Goal: Task Accomplishment & Management: Complete application form

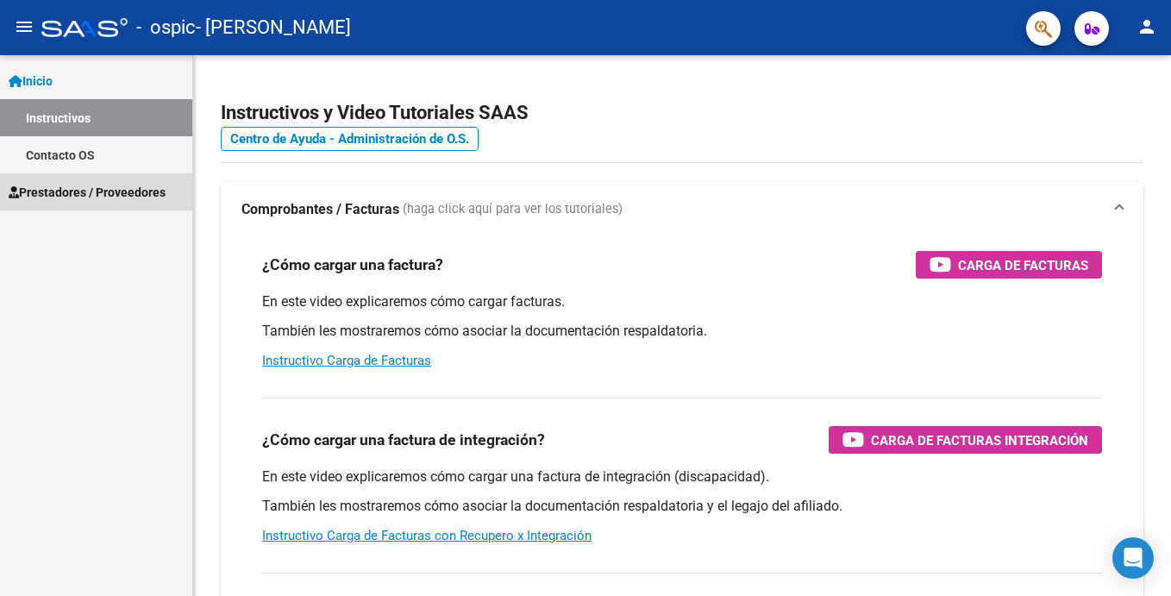
click at [87, 184] on span "Prestadores / Proveedores" at bounding box center [87, 192] width 157 height 19
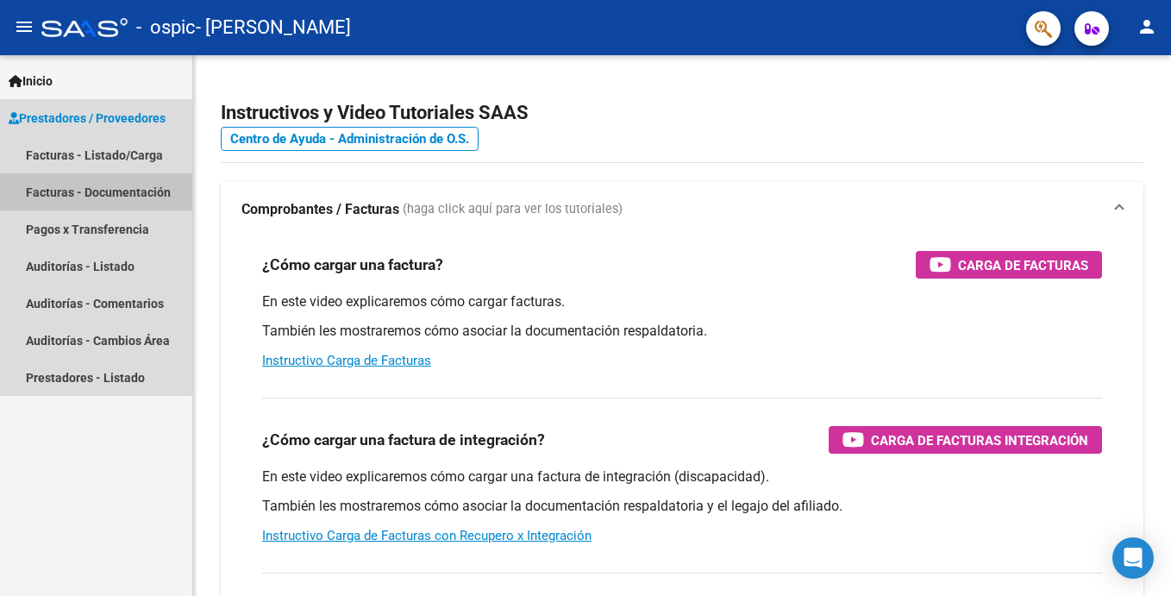
click at [125, 185] on link "Facturas - Documentación" at bounding box center [96, 191] width 192 height 37
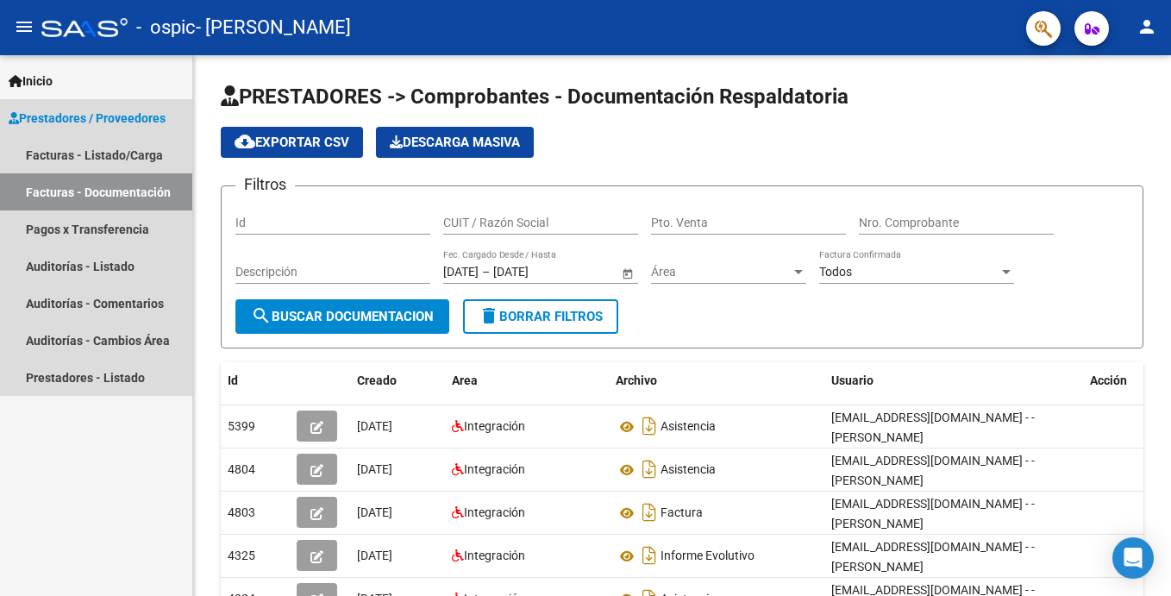
click at [143, 113] on span "Prestadores / Proveedores" at bounding box center [87, 118] width 157 height 19
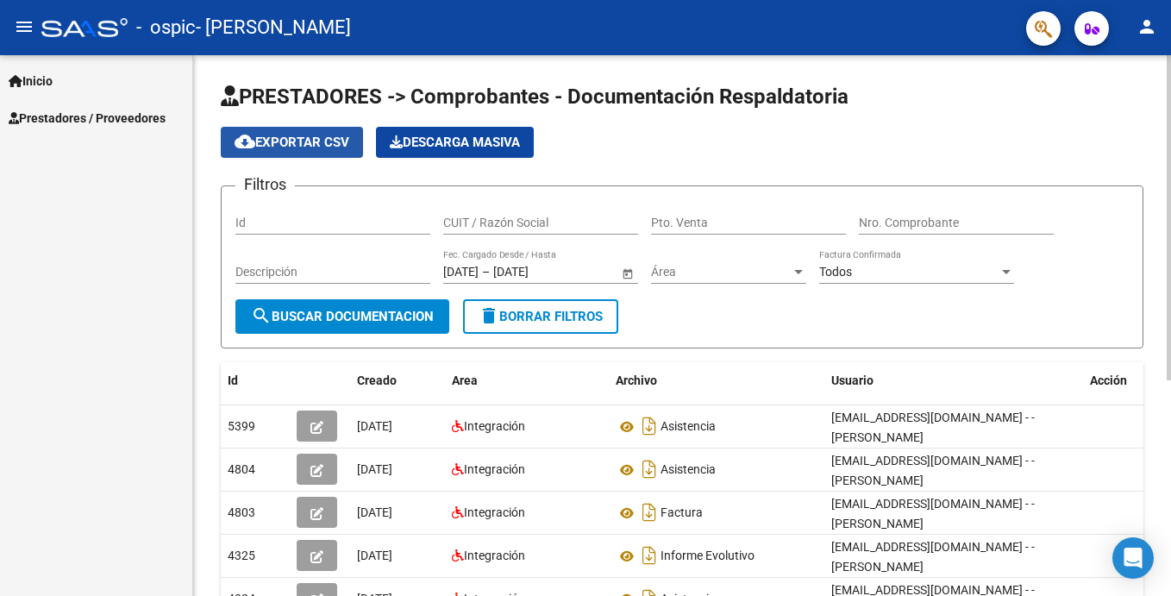
click at [314, 141] on span "cloud_download Exportar CSV" at bounding box center [292, 143] width 115 height 16
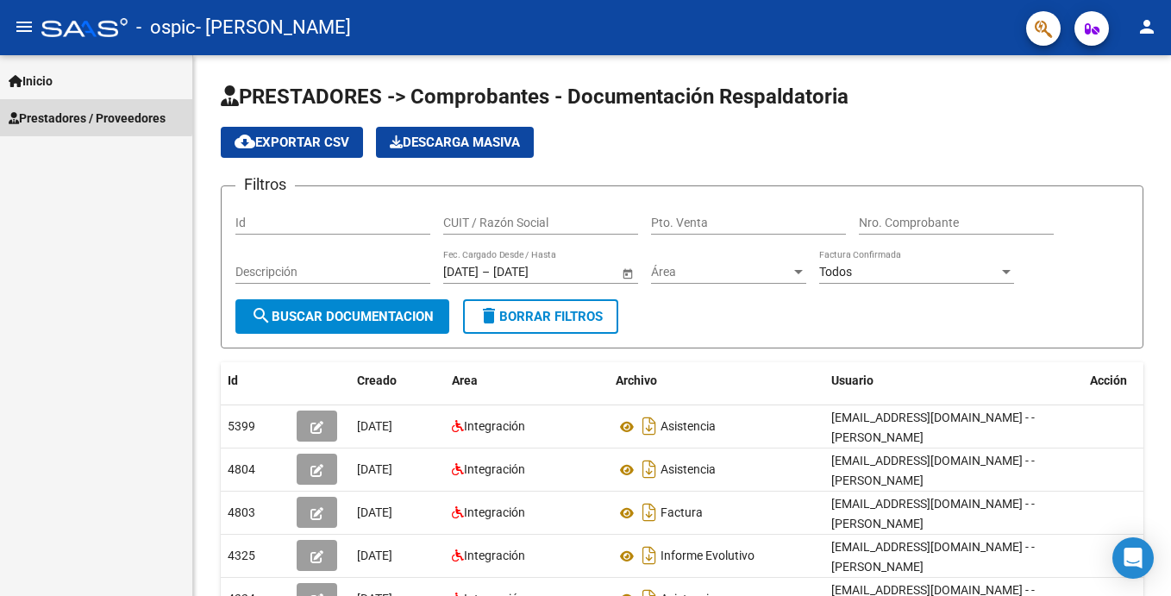
click at [95, 112] on span "Prestadores / Proveedores" at bounding box center [87, 118] width 157 height 19
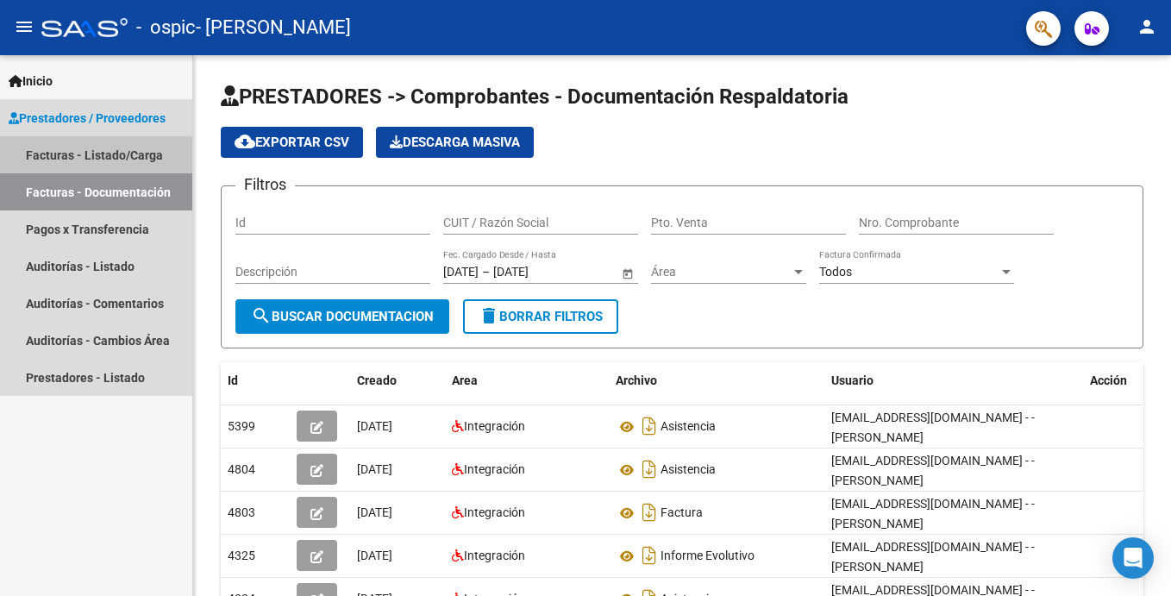
click at [99, 147] on link "Facturas - Listado/Carga" at bounding box center [96, 154] width 192 height 37
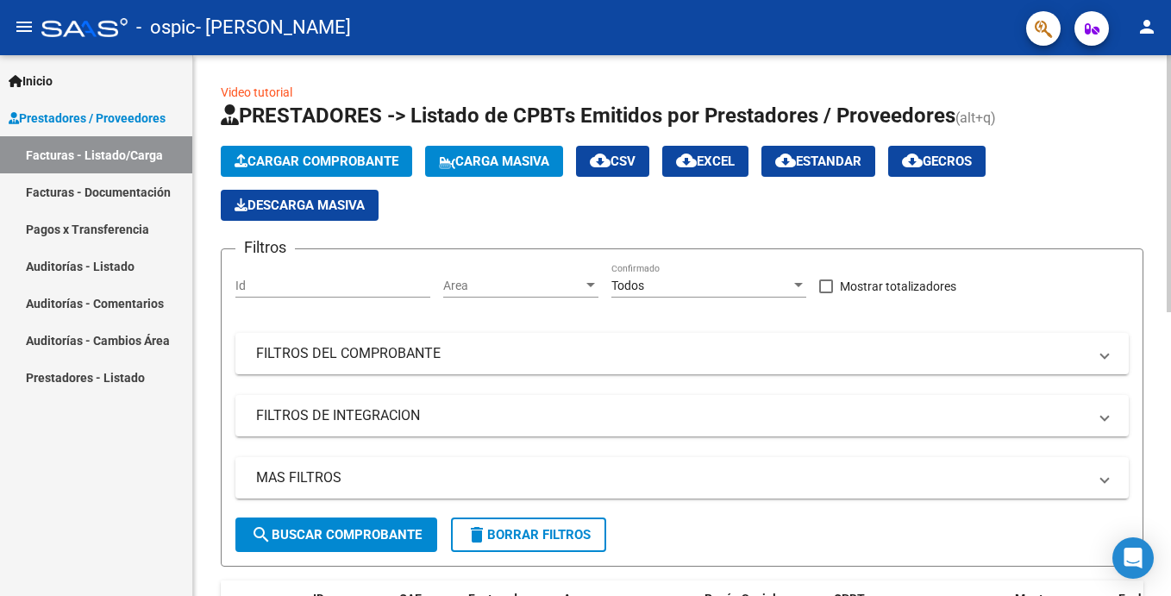
click at [331, 158] on span "Cargar Comprobante" at bounding box center [317, 162] width 164 height 16
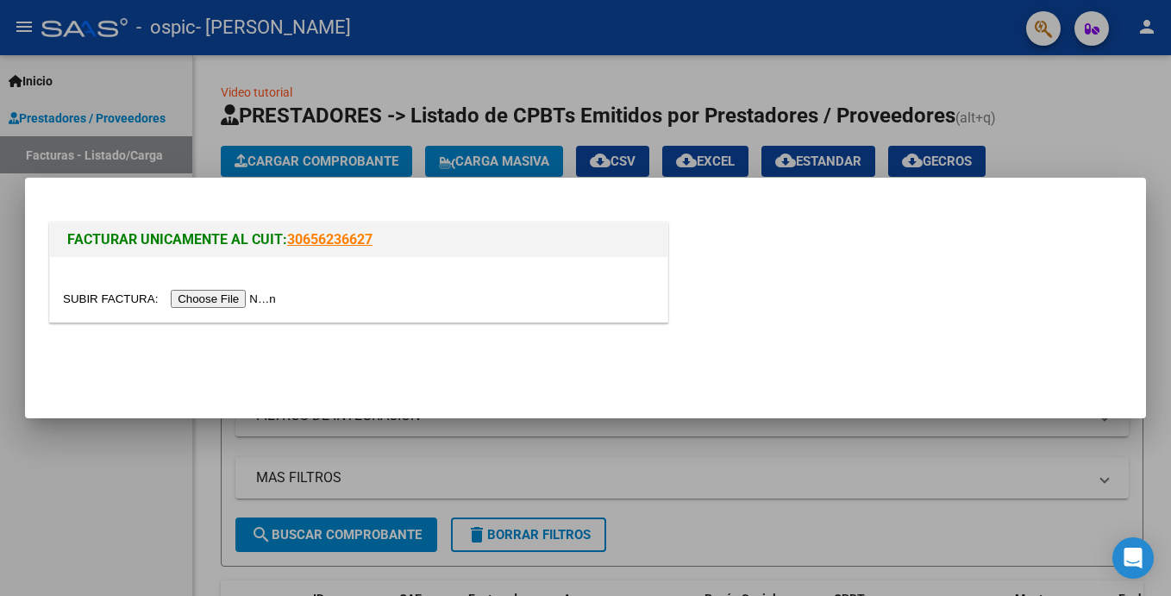
click at [179, 297] on input "file" at bounding box center [172, 299] width 218 height 18
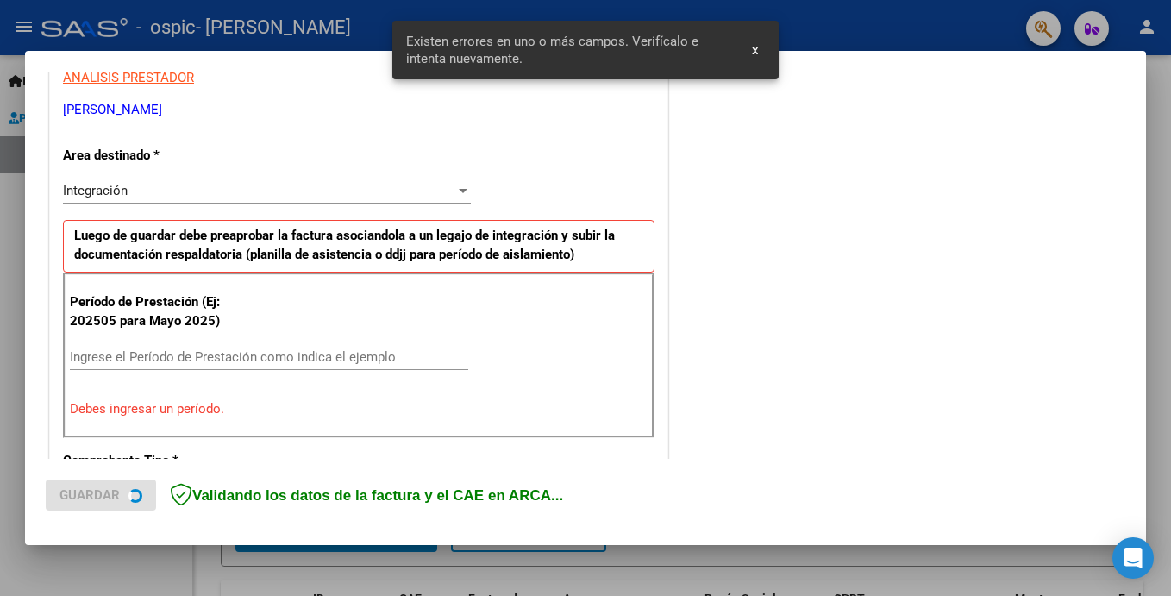
scroll to position [374, 0]
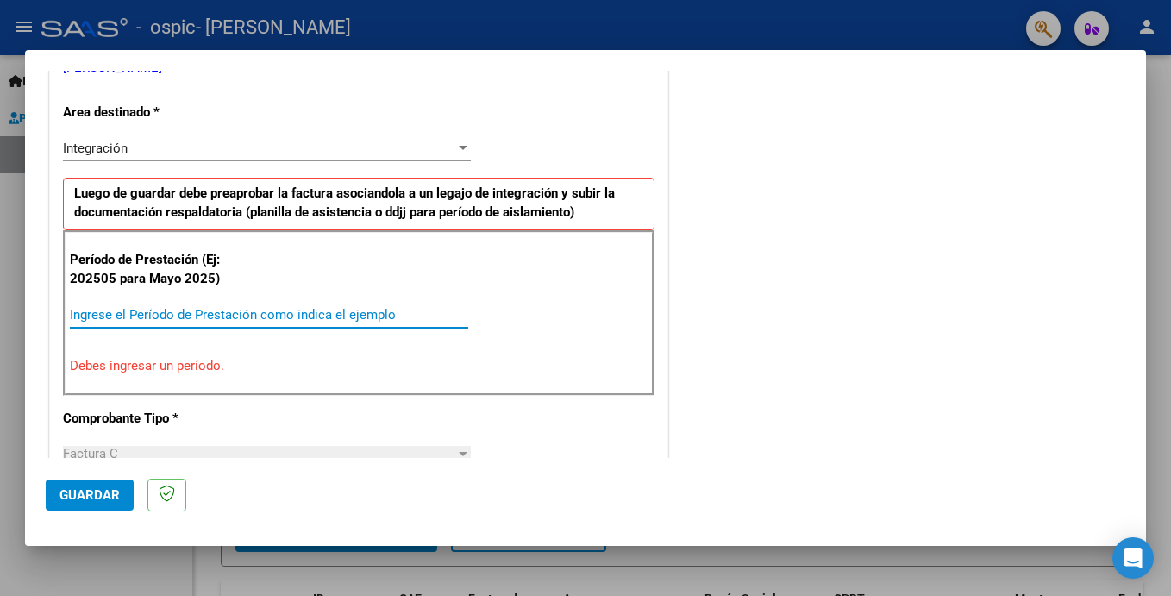
click at [100, 316] on input "Ingrese el Período de Prestación como indica el ejemplo" at bounding box center [269, 315] width 398 height 16
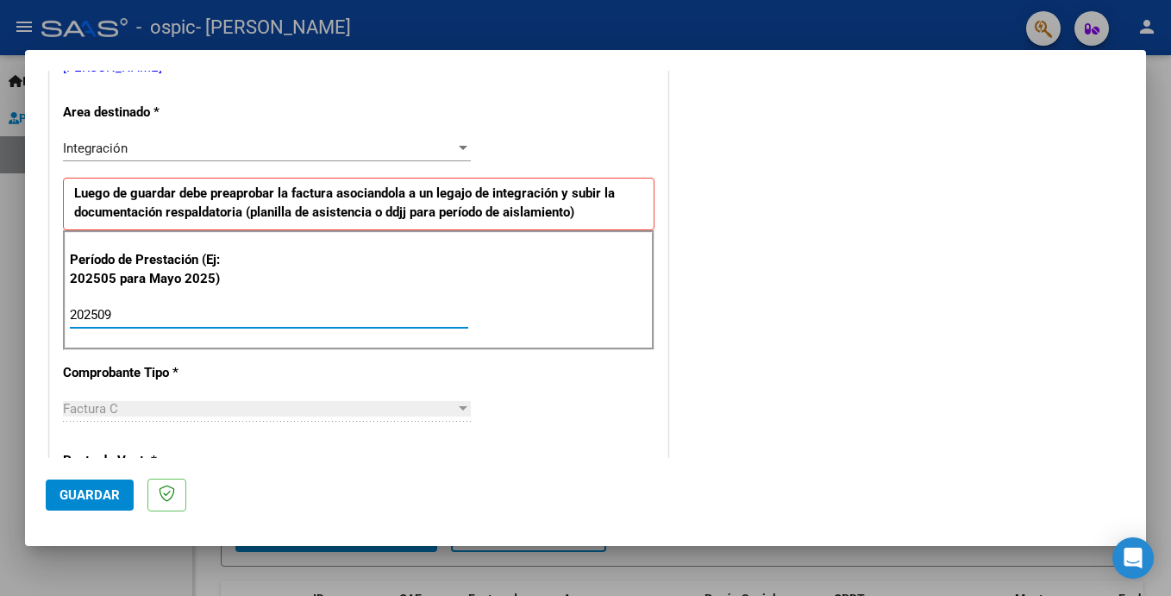
type input "202509"
click at [241, 392] on div "CUIT * 27-28487000-5 Ingresar CUIT ANALISIS PRESTADOR ARANDA [PERSON_NAME] Area…" at bounding box center [359, 561] width 618 height 1298
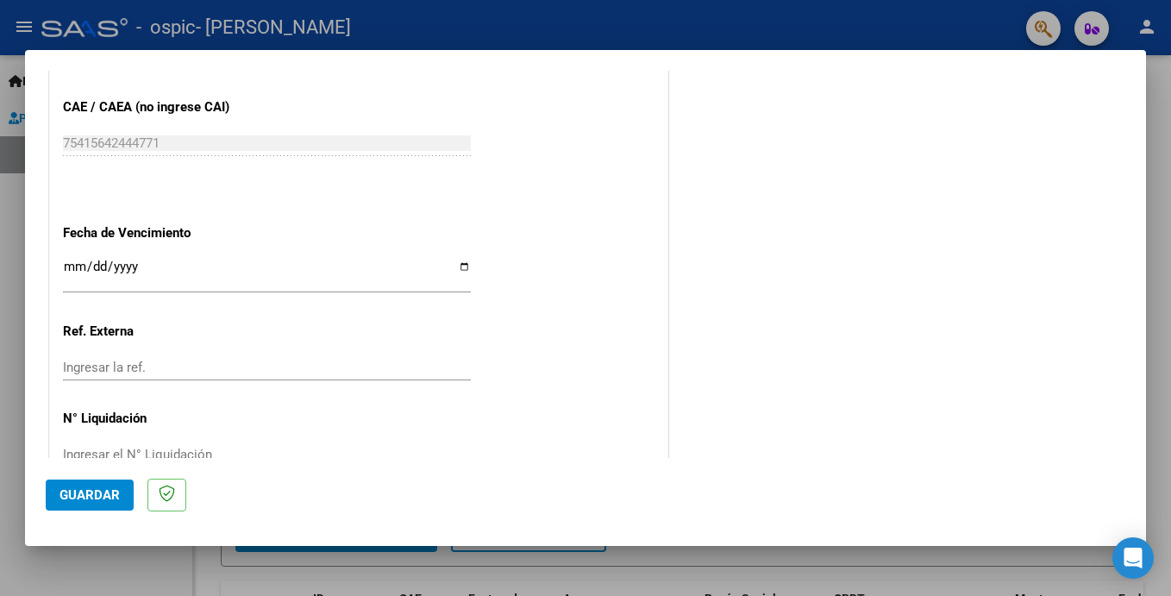
scroll to position [1131, 0]
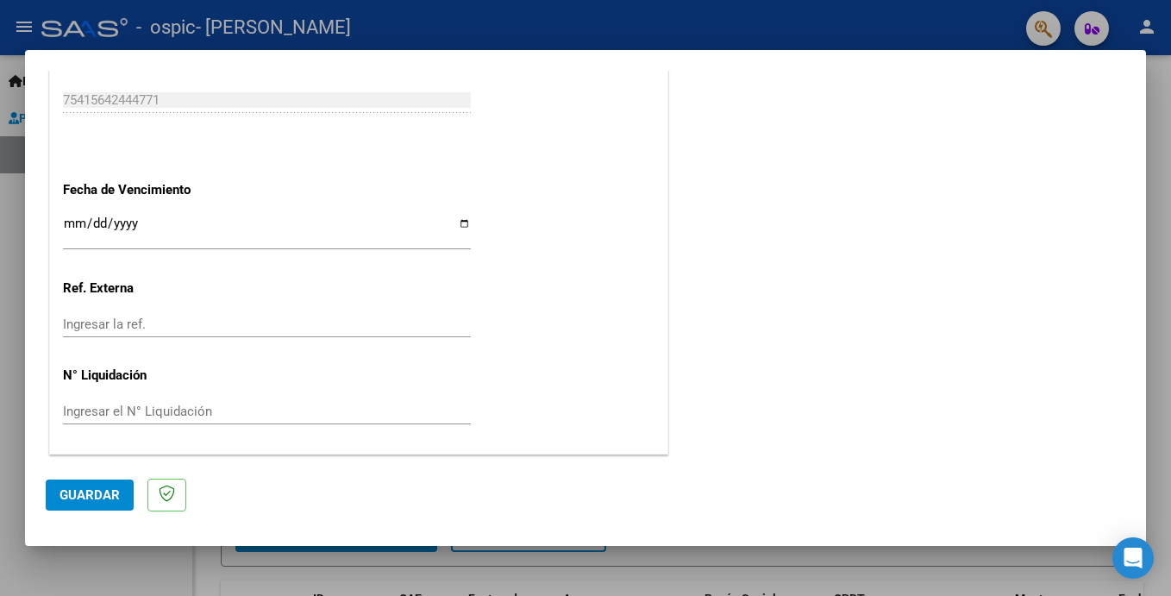
click at [102, 486] on button "Guardar" at bounding box center [90, 495] width 88 height 31
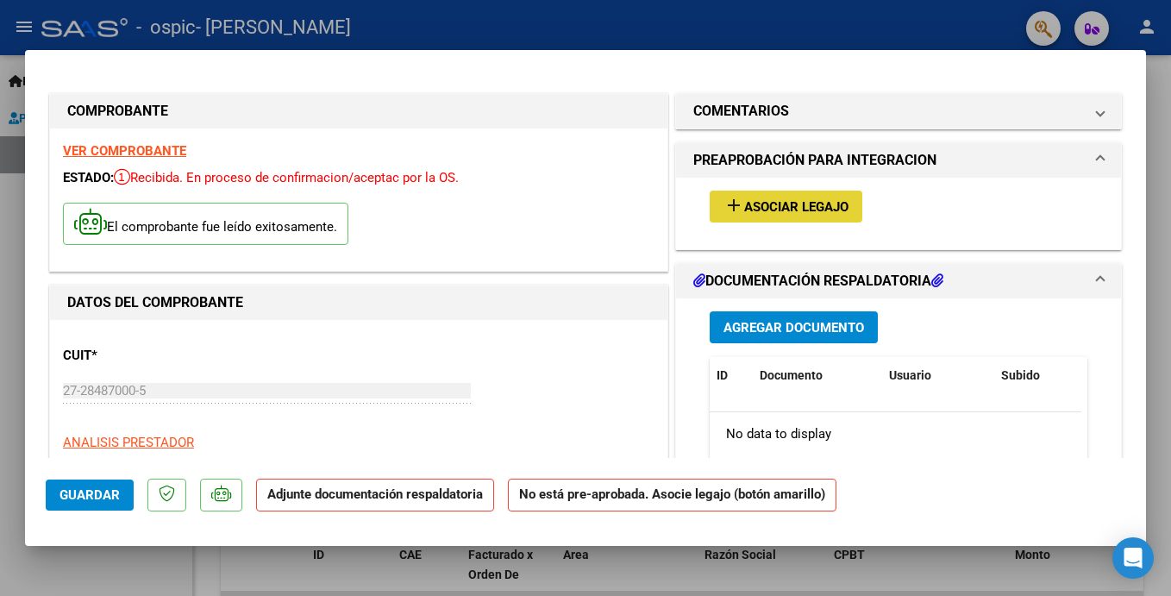
click at [788, 195] on button "add Asociar Legajo" at bounding box center [786, 207] width 153 height 32
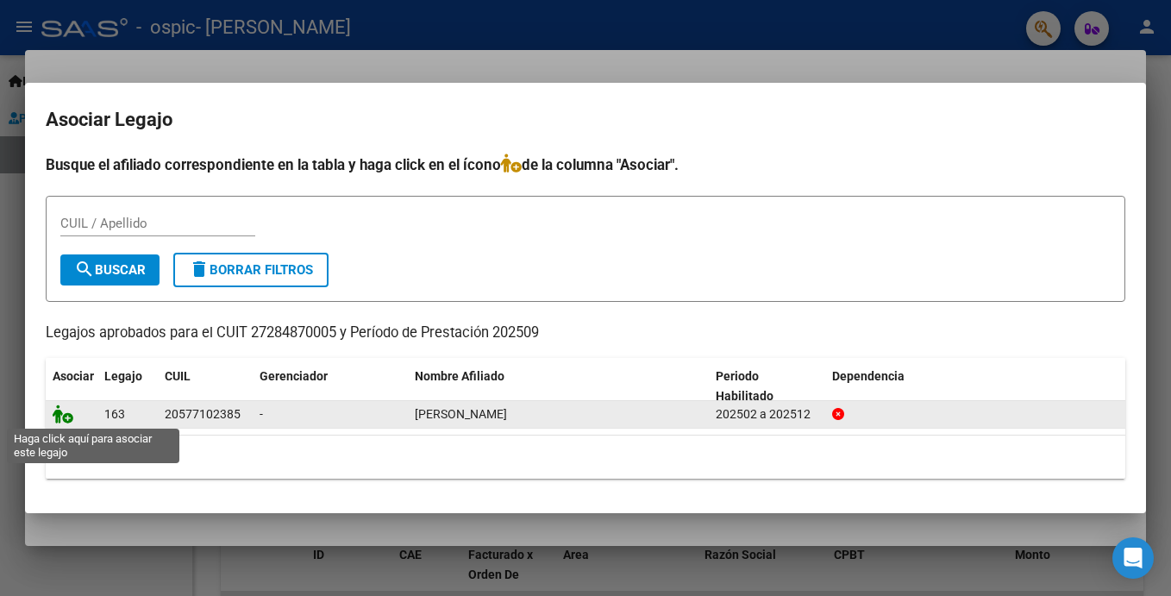
click at [62, 423] on icon at bounding box center [63, 414] width 21 height 19
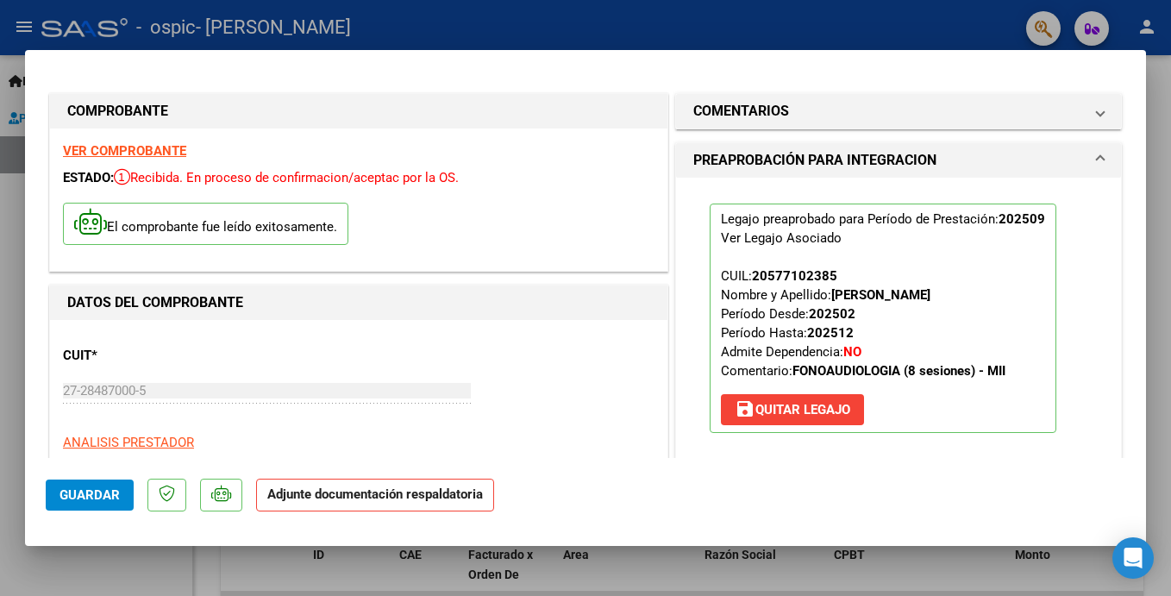
click at [388, 501] on strong "Adjunte documentación respaldatoria" at bounding box center [375, 494] width 216 height 16
click at [373, 499] on strong "Adjunte documentación respaldatoria" at bounding box center [375, 494] width 216 height 16
click at [107, 495] on span "Guardar" at bounding box center [90, 495] width 60 height 16
click at [363, 496] on strong "Adjunte documentación respaldatoria" at bounding box center [375, 494] width 216 height 16
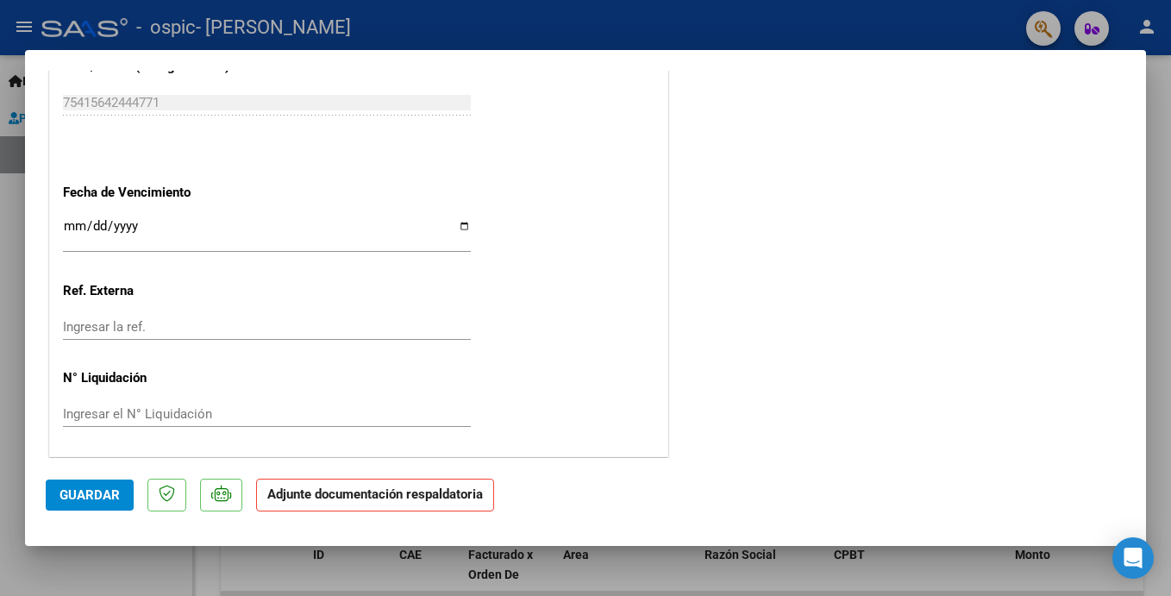
scroll to position [1157, 0]
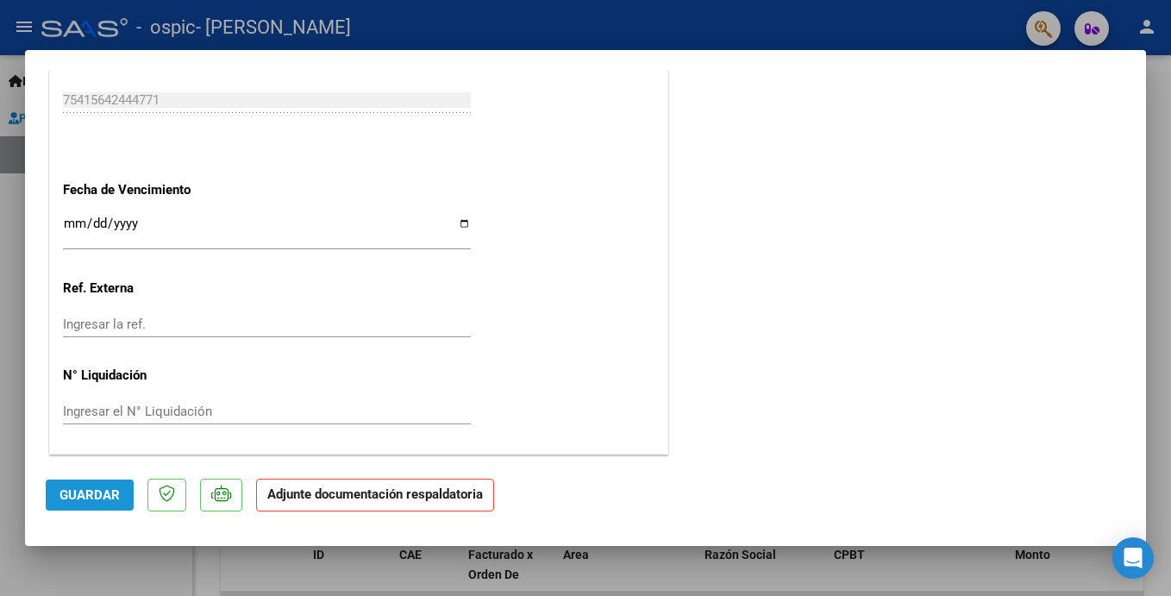
click at [110, 499] on span "Guardar" at bounding box center [90, 495] width 60 height 16
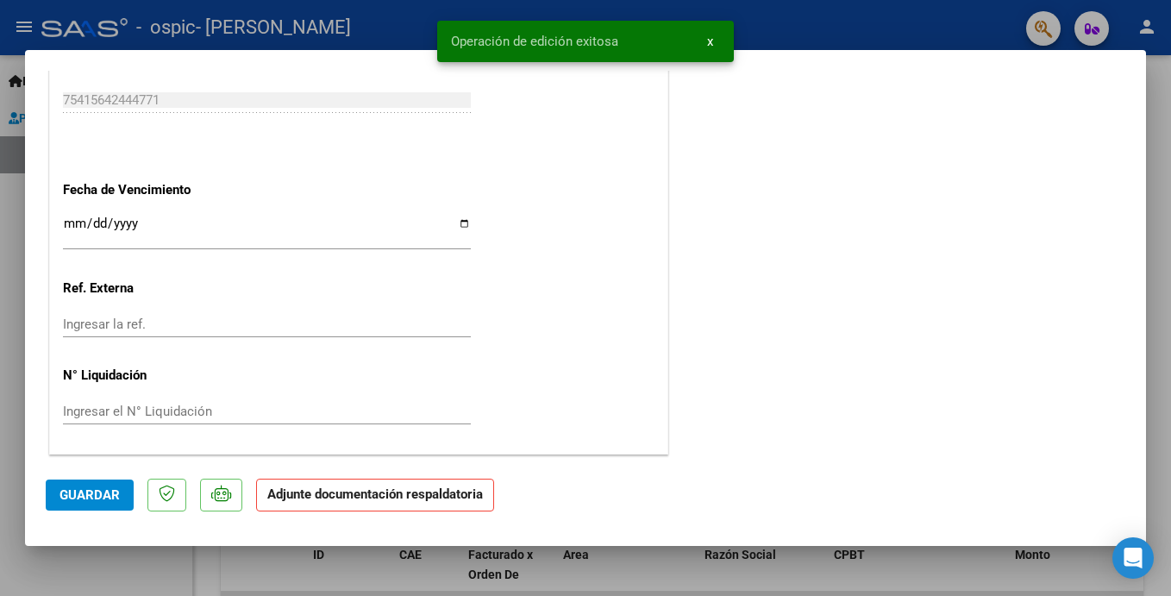
click at [297, 503] on p "Adjunte documentación respaldatoria" at bounding box center [375, 496] width 238 height 34
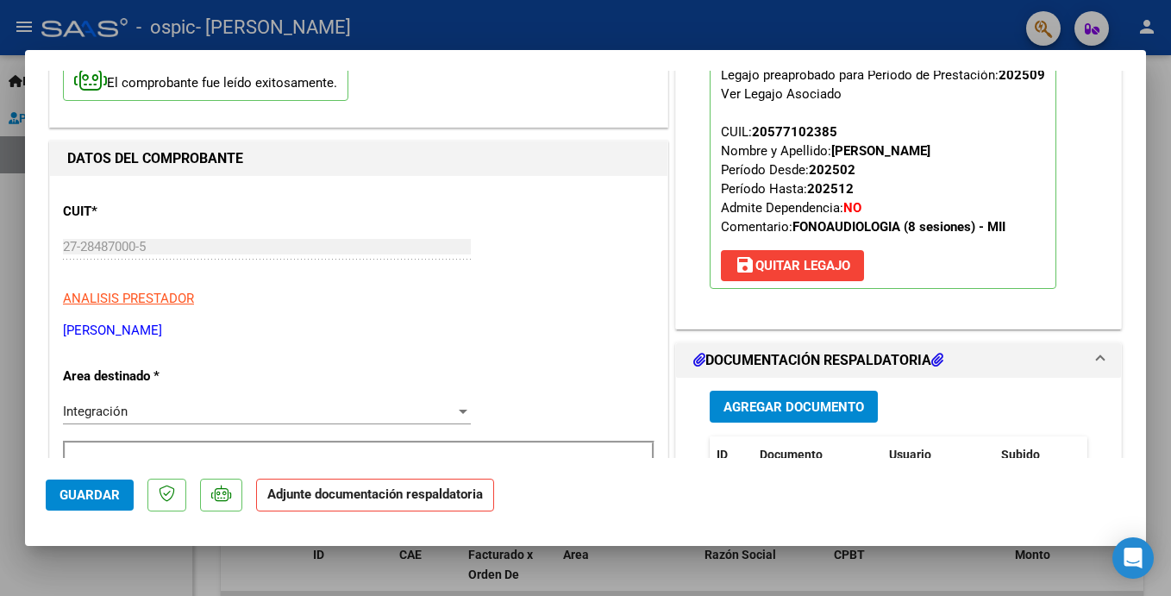
scroll to position [172, 0]
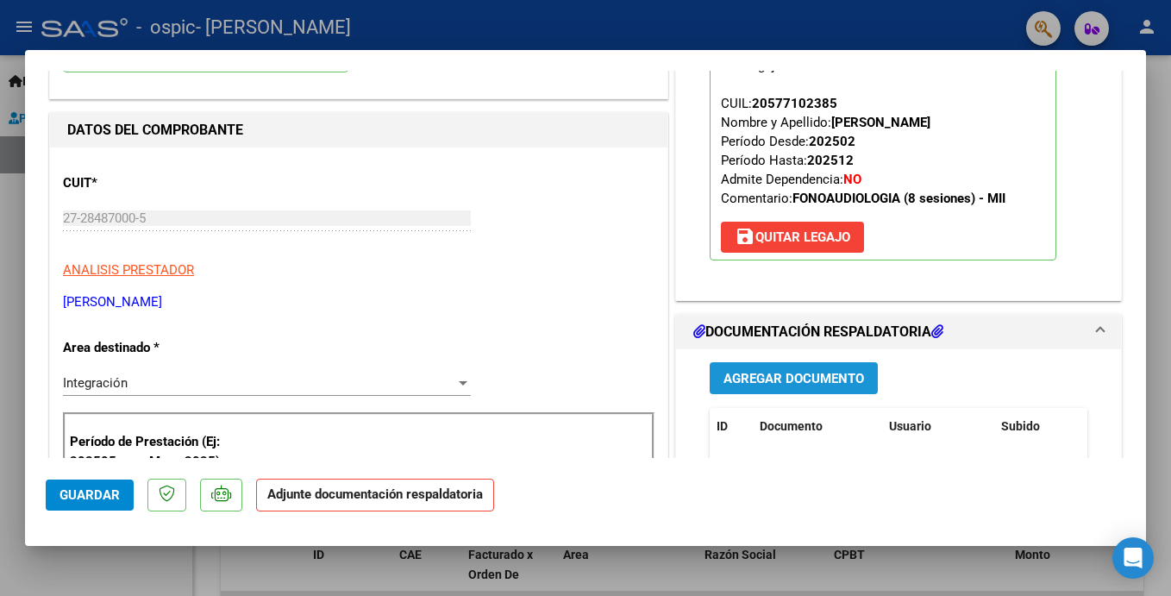
click at [773, 370] on span "Agregar Documento" at bounding box center [794, 378] width 141 height 16
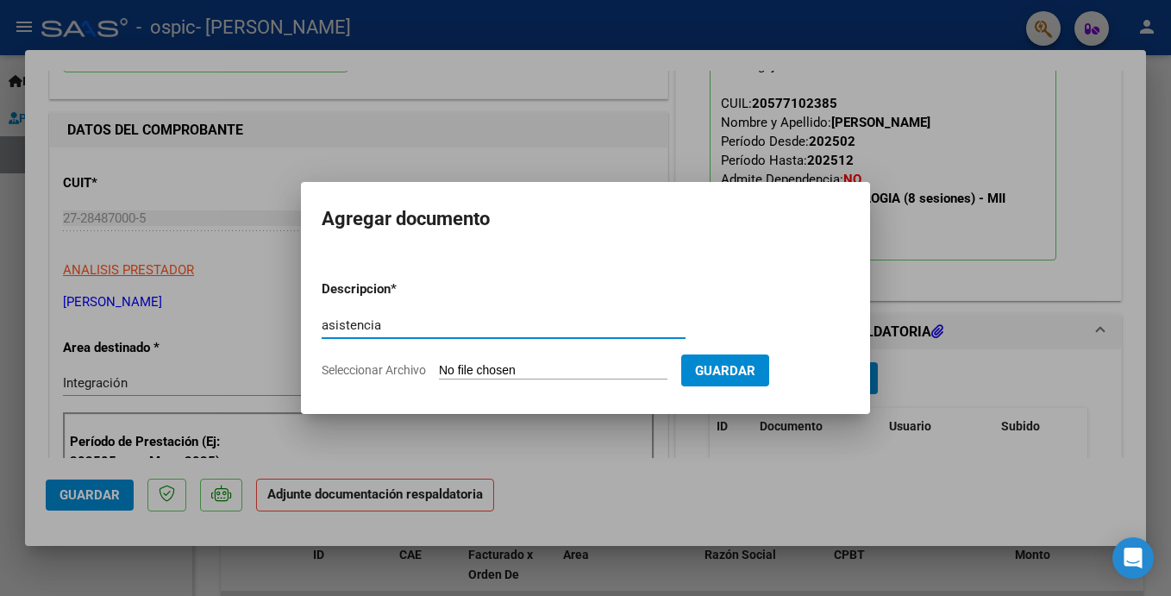
type input "asistencia"
click at [468, 372] on input "Seleccionar Archivo" at bounding box center [553, 371] width 229 height 16
type input "C:\fakepath\ojeda-asistencia-[DATE].pdf"
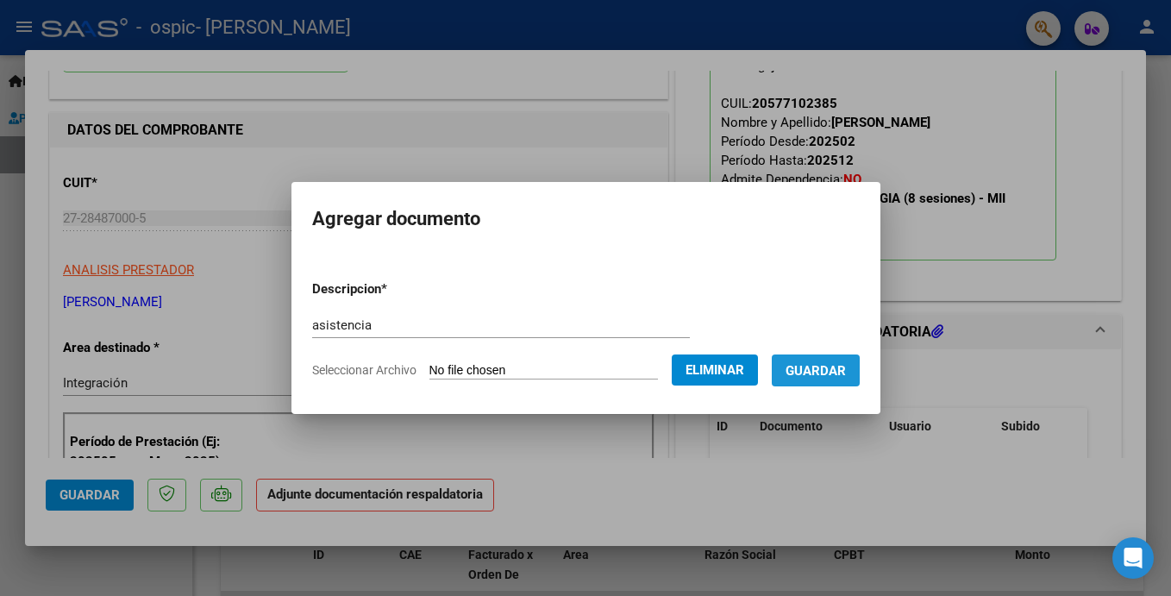
click at [831, 367] on span "Guardar" at bounding box center [816, 371] width 60 height 16
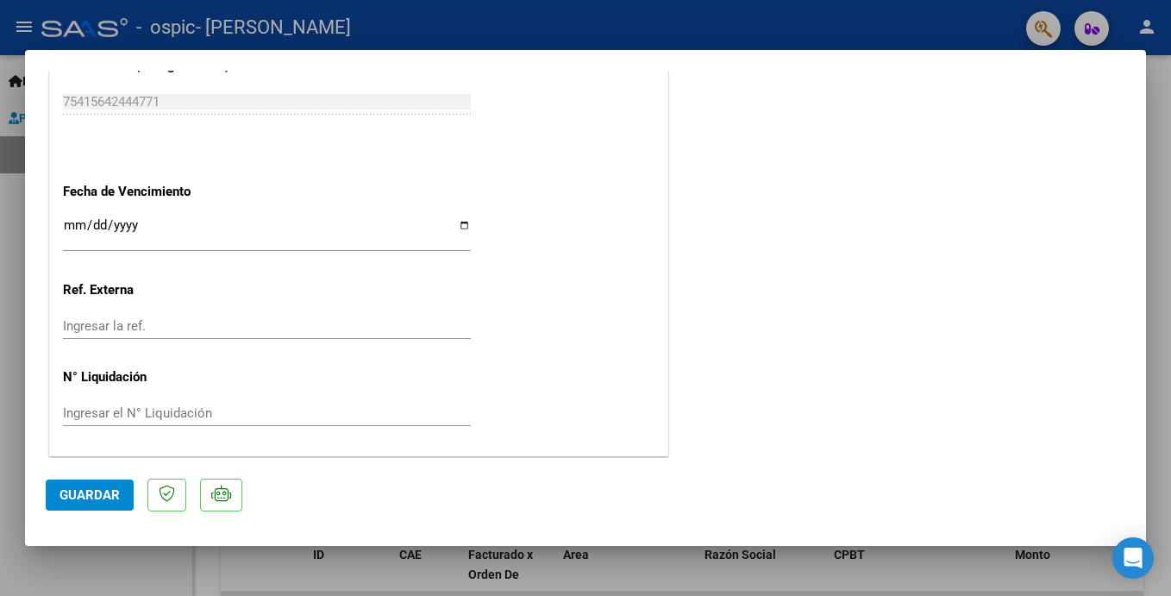
scroll to position [1157, 0]
click at [118, 491] on span "Guardar" at bounding box center [90, 495] width 60 height 16
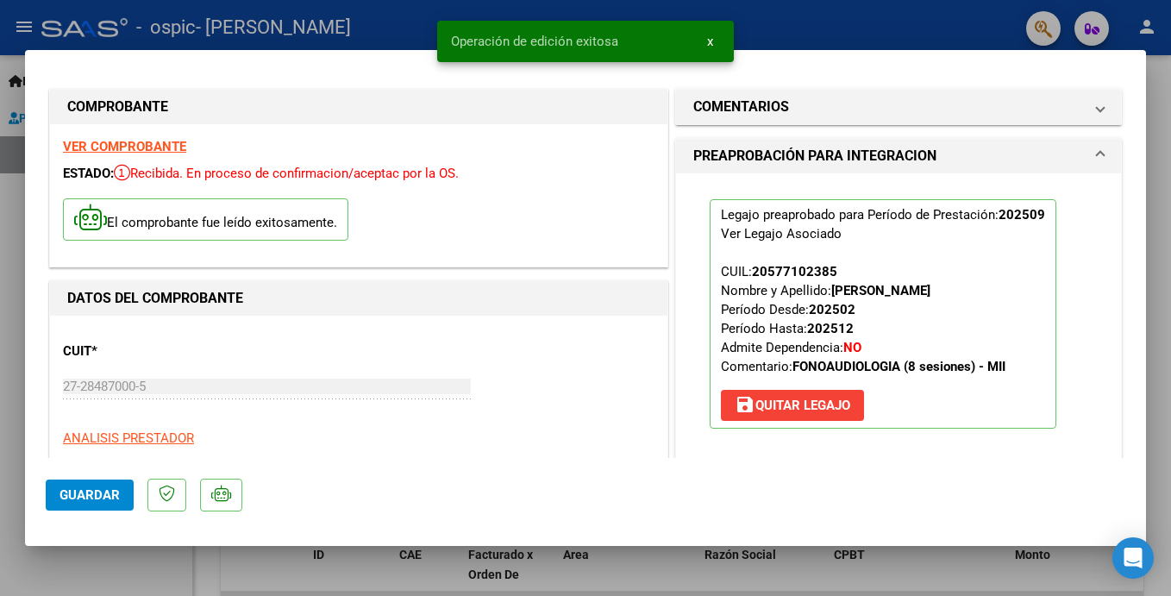
scroll to position [0, 0]
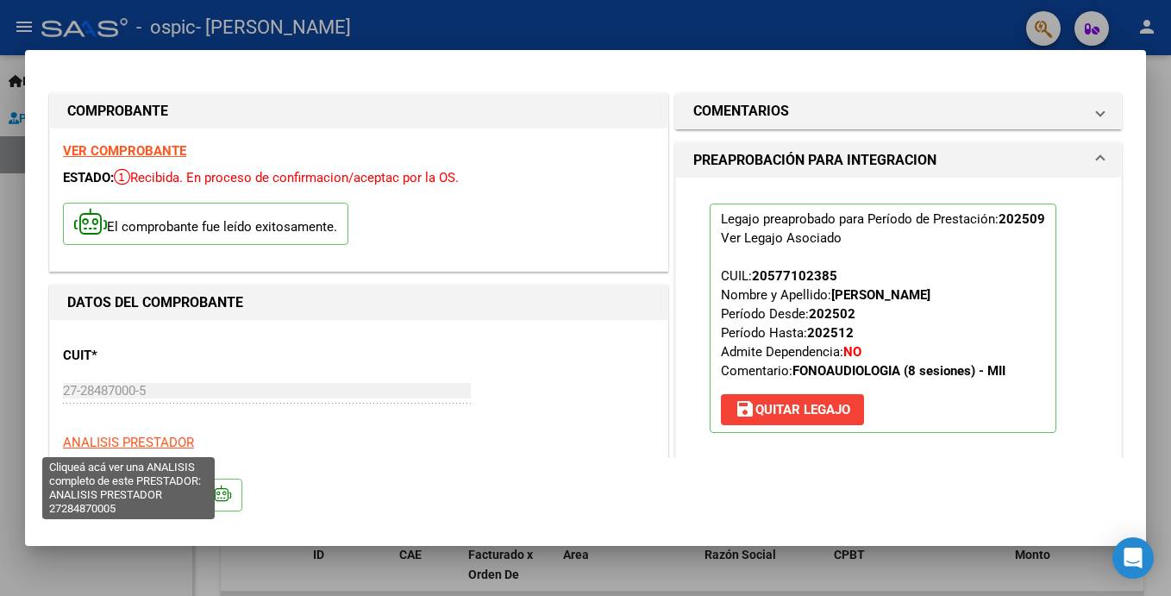
click at [168, 437] on span "ANALISIS PRESTADOR" at bounding box center [128, 443] width 131 height 16
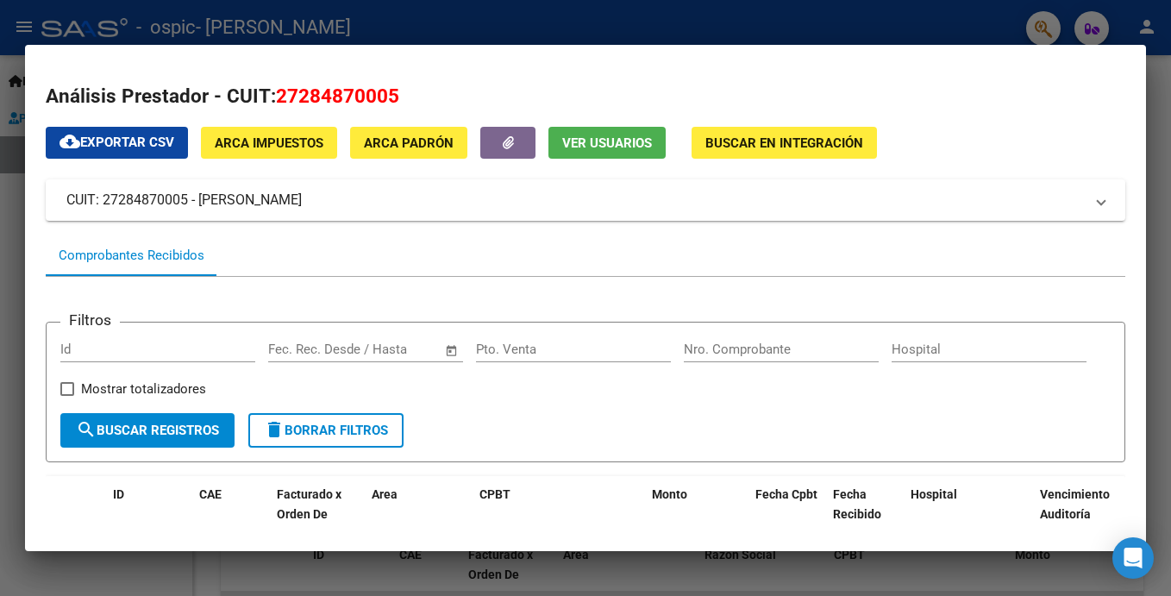
click at [788, 141] on span "Buscar en Integración" at bounding box center [785, 143] width 158 height 16
